Goal: Feedback & Contribution: Leave review/rating

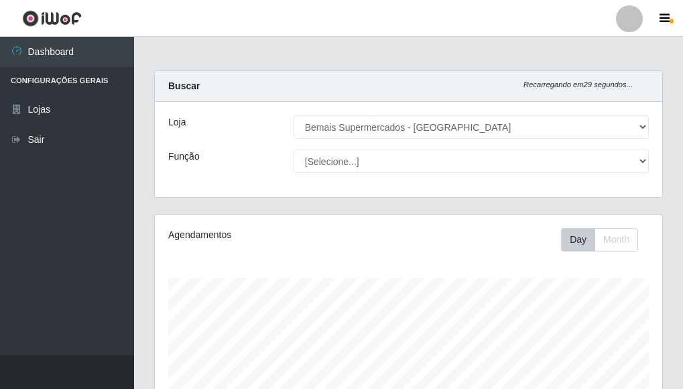
select select "249"
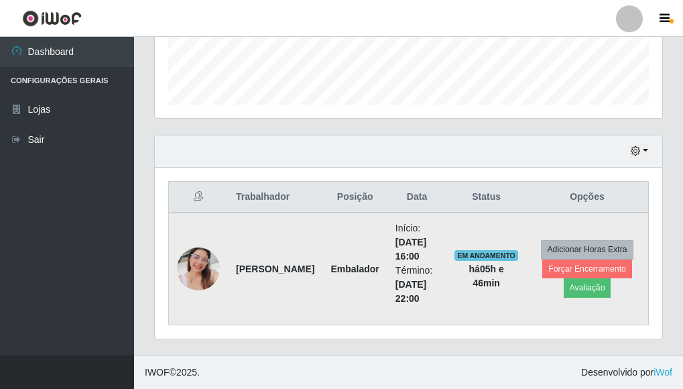
scroll to position [278, 507]
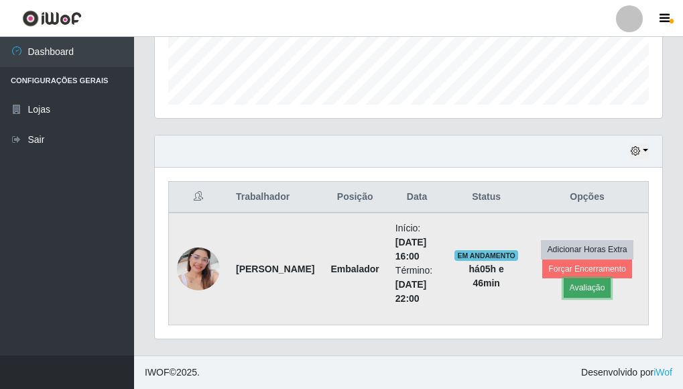
click at [582, 285] on button "Avaliação" at bounding box center [587, 287] width 48 height 19
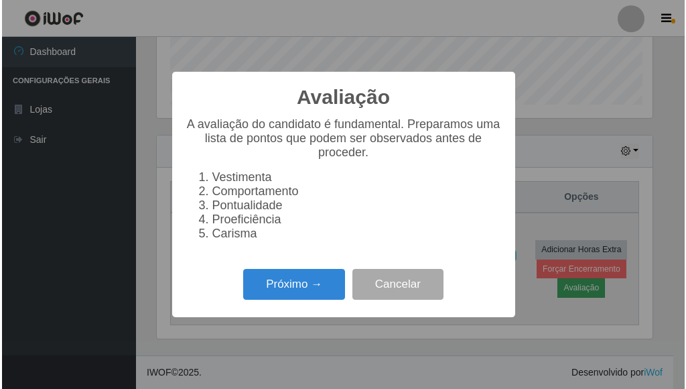
scroll to position [278, 499]
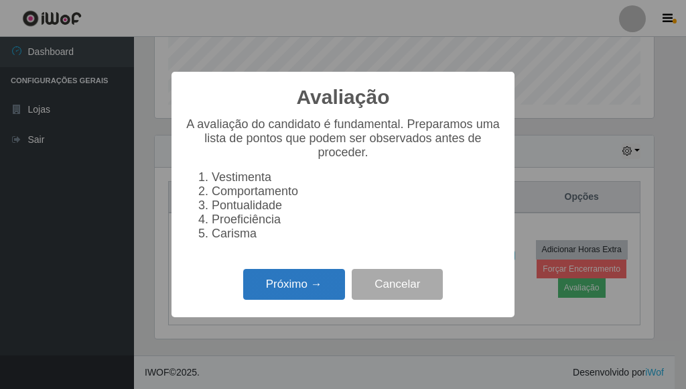
click at [313, 295] on button "Próximo →" at bounding box center [294, 284] width 102 height 31
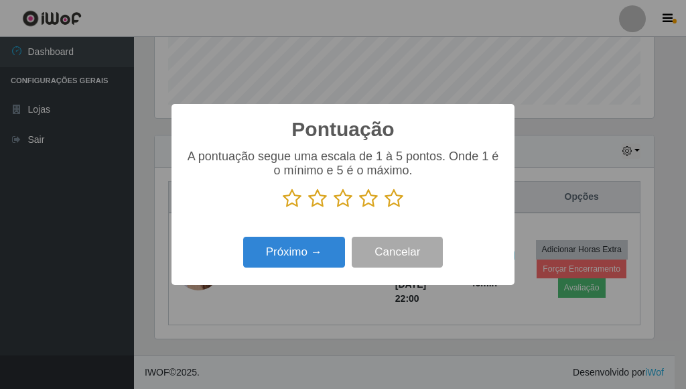
click at [397, 195] on icon at bounding box center [394, 198] width 19 height 20
click at [385, 208] on input "radio" at bounding box center [385, 208] width 0 height 0
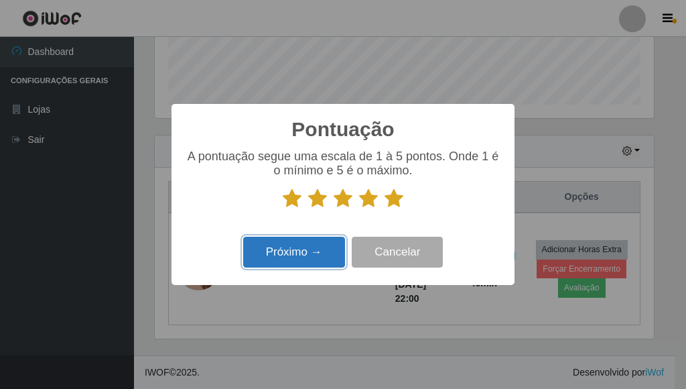
click at [308, 259] on button "Próximo →" at bounding box center [294, 251] width 102 height 31
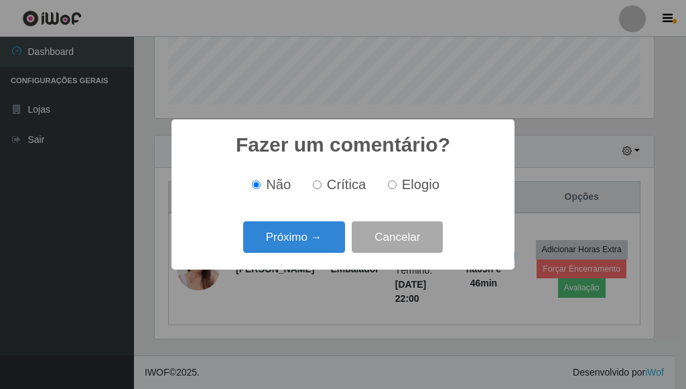
click at [309, 261] on div "Fazer um comentário? × Não Crítica Elogio Próximo → Cancelar" at bounding box center [342, 194] width 343 height 150
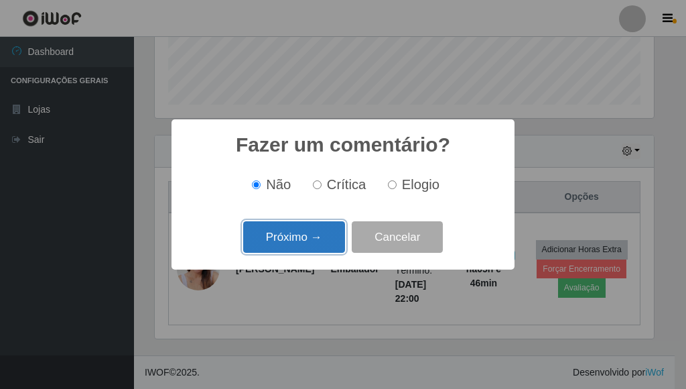
click at [315, 249] on button "Próximo →" at bounding box center [294, 236] width 102 height 31
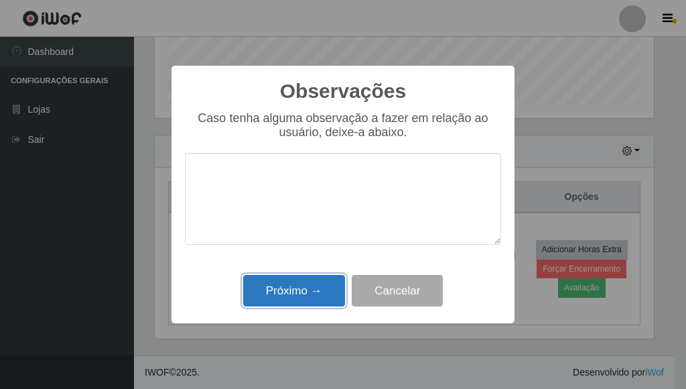
click at [315, 287] on button "Próximo →" at bounding box center [294, 290] width 102 height 31
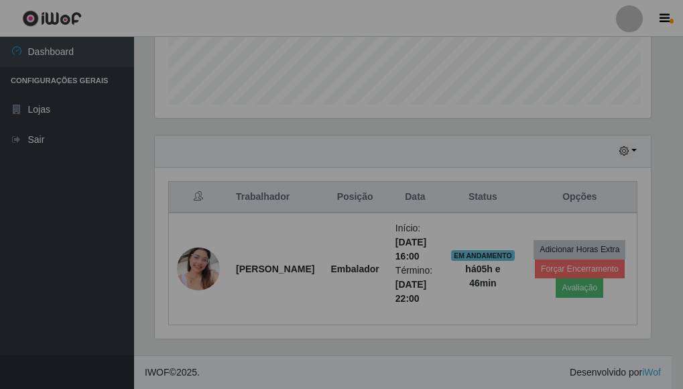
scroll to position [278, 507]
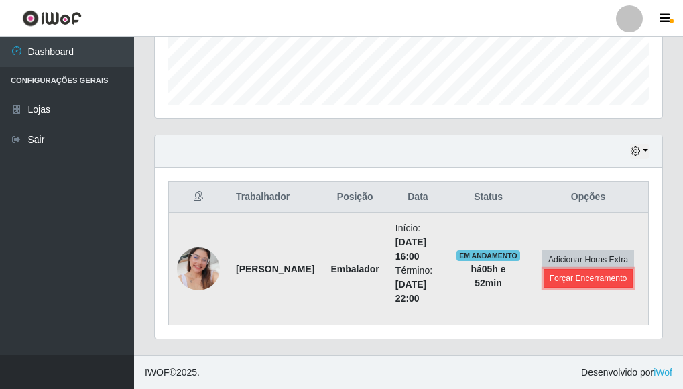
click at [599, 280] on button "Forçar Encerramento" at bounding box center [588, 278] width 90 height 19
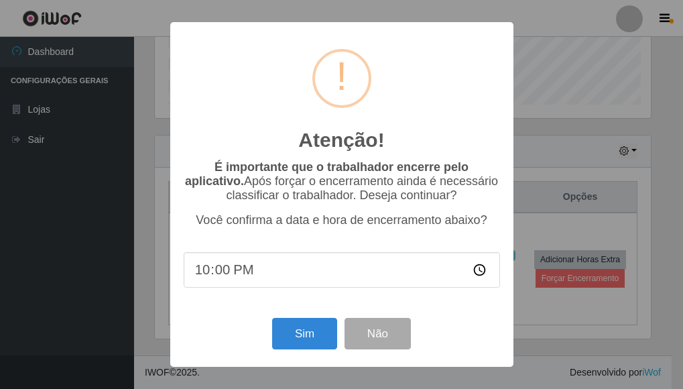
scroll to position [278, 499]
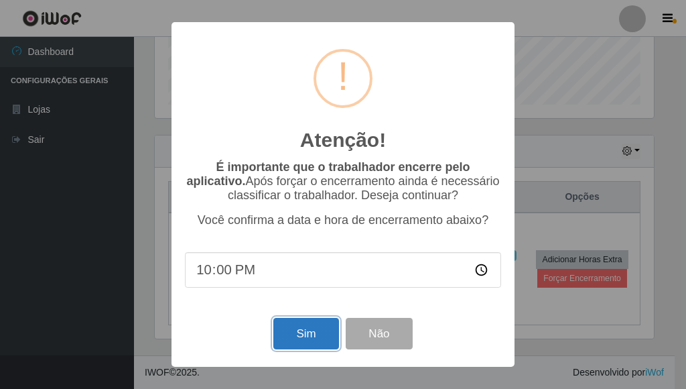
click at [301, 342] on button "Sim" at bounding box center [305, 333] width 65 height 31
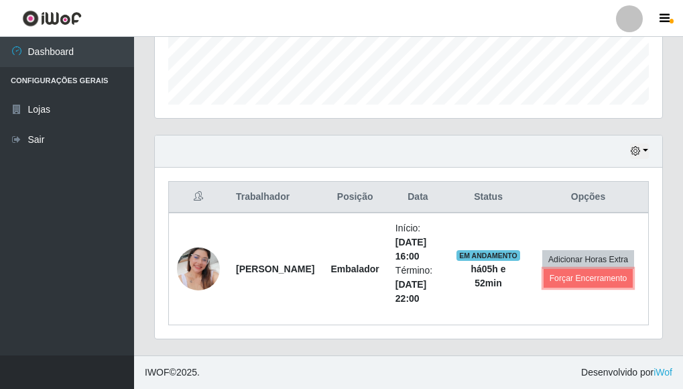
scroll to position [278, 507]
